Goal: Check status: Check status

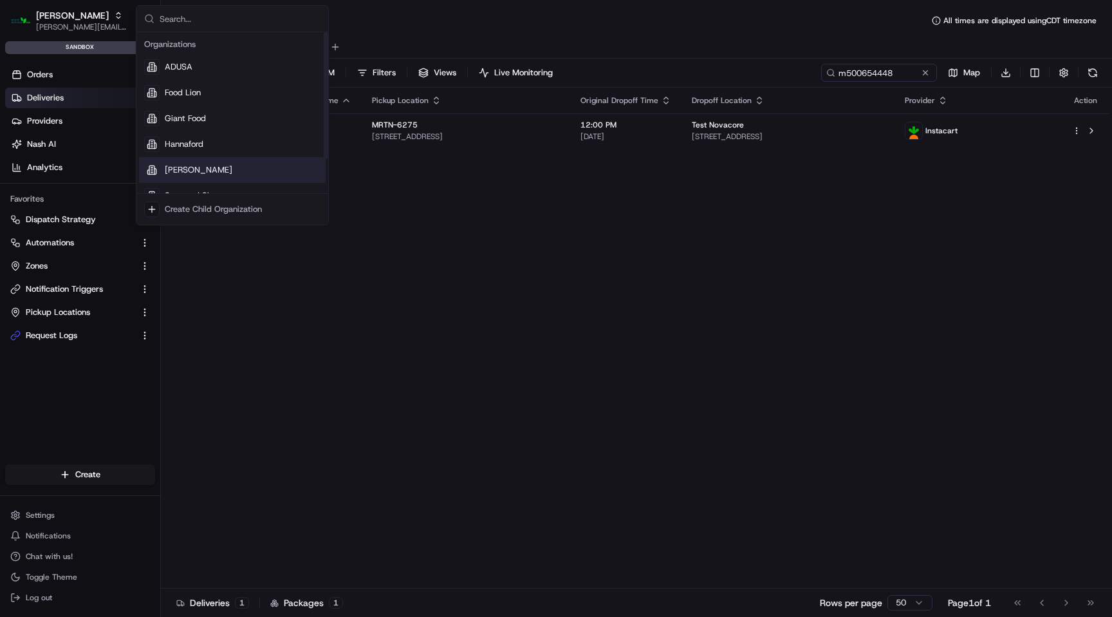
scroll to position [44, 0]
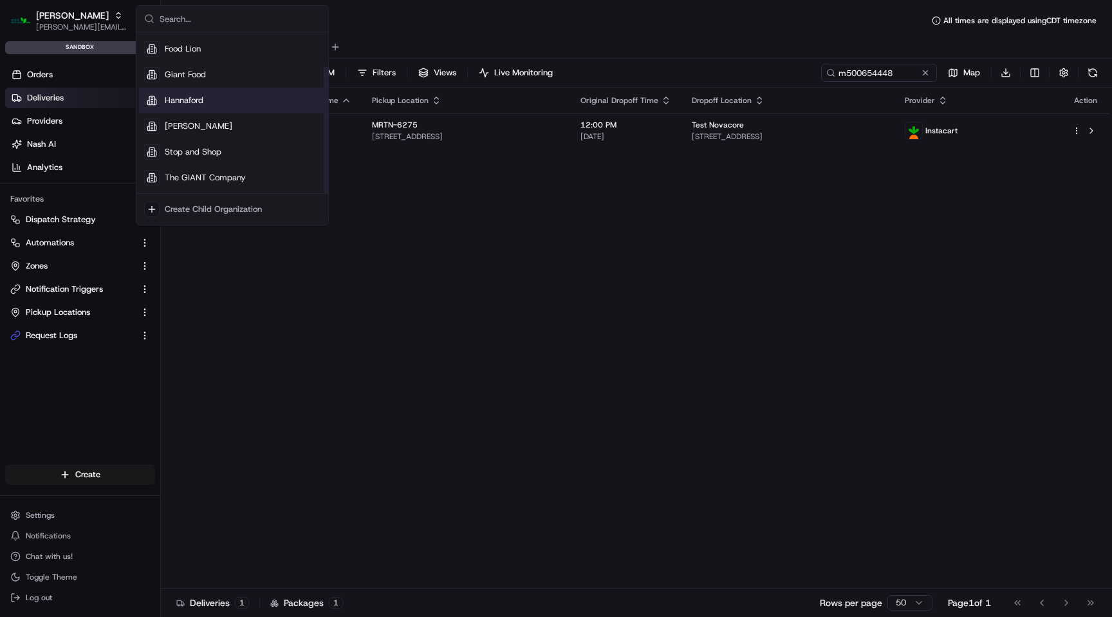
click at [202, 104] on span "Hannaford" at bounding box center [184, 101] width 39 height 12
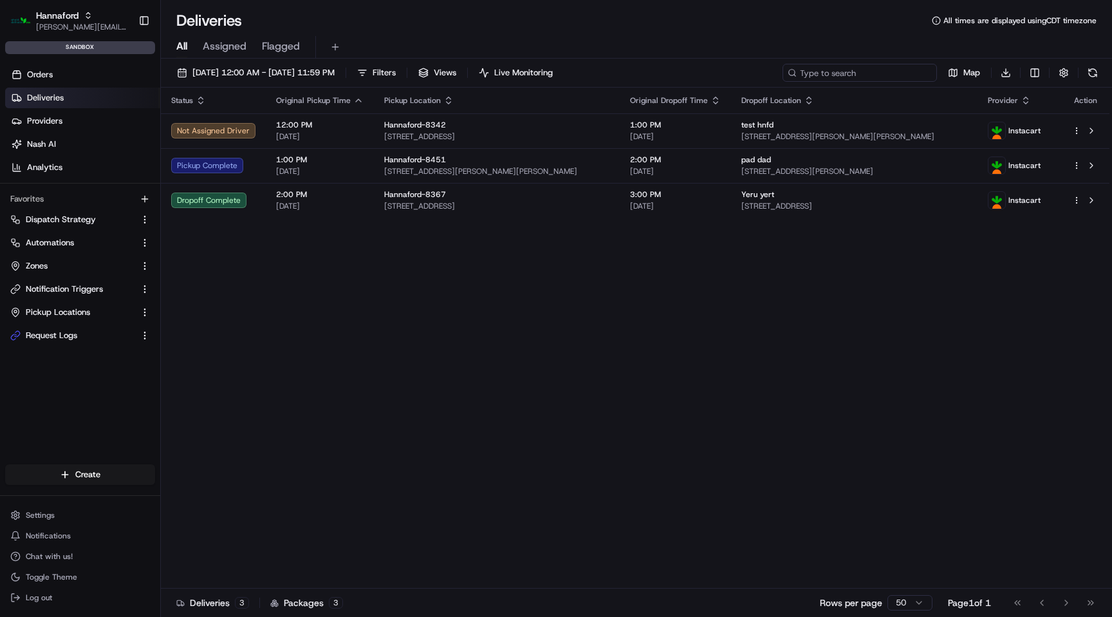
click at [857, 77] on input at bounding box center [860, 73] width 154 height 18
paste input "17796436778473788"
type input "17796436778473788"
paste input "m500655461"
type input "m500655461"
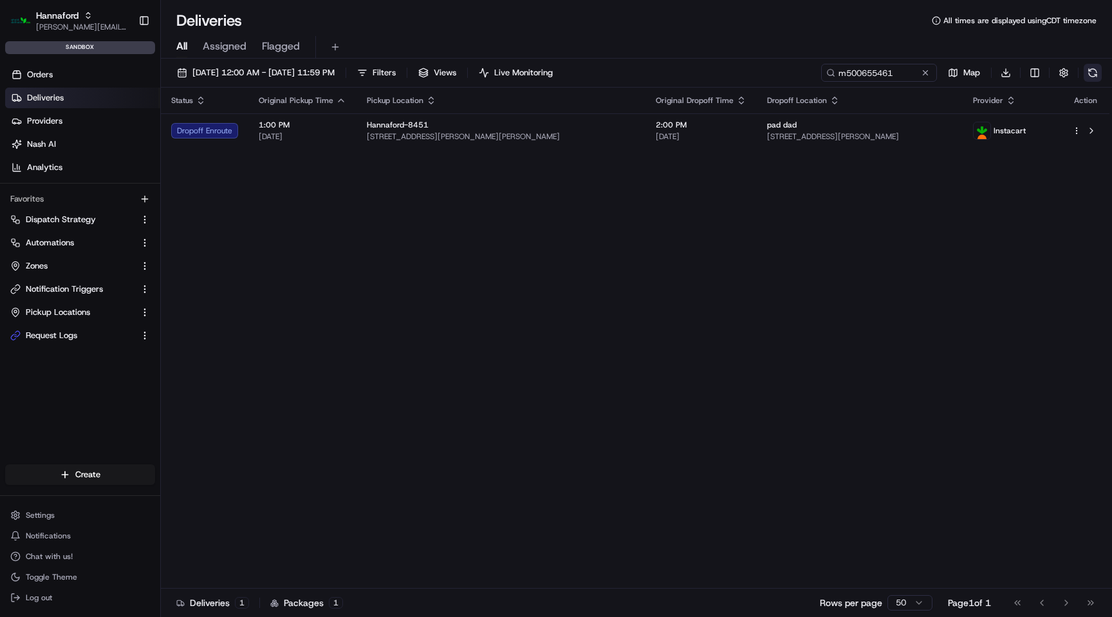
click at [1096, 75] on button at bounding box center [1093, 73] width 18 height 18
click at [487, 207] on div "Status Original Pickup Time Pickup Location Original Dropoff Time Dropoff Locat…" at bounding box center [635, 338] width 949 height 501
